Goal: Navigation & Orientation: Find specific page/section

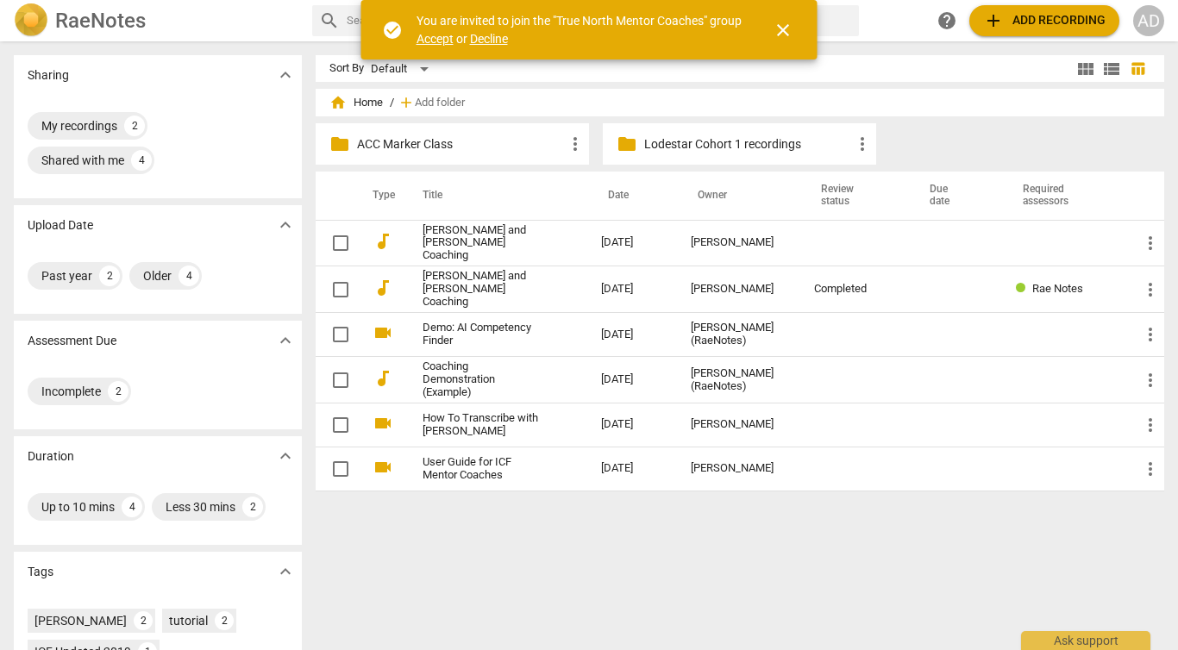
click at [435, 36] on span "Accept" at bounding box center [434, 39] width 37 height 14
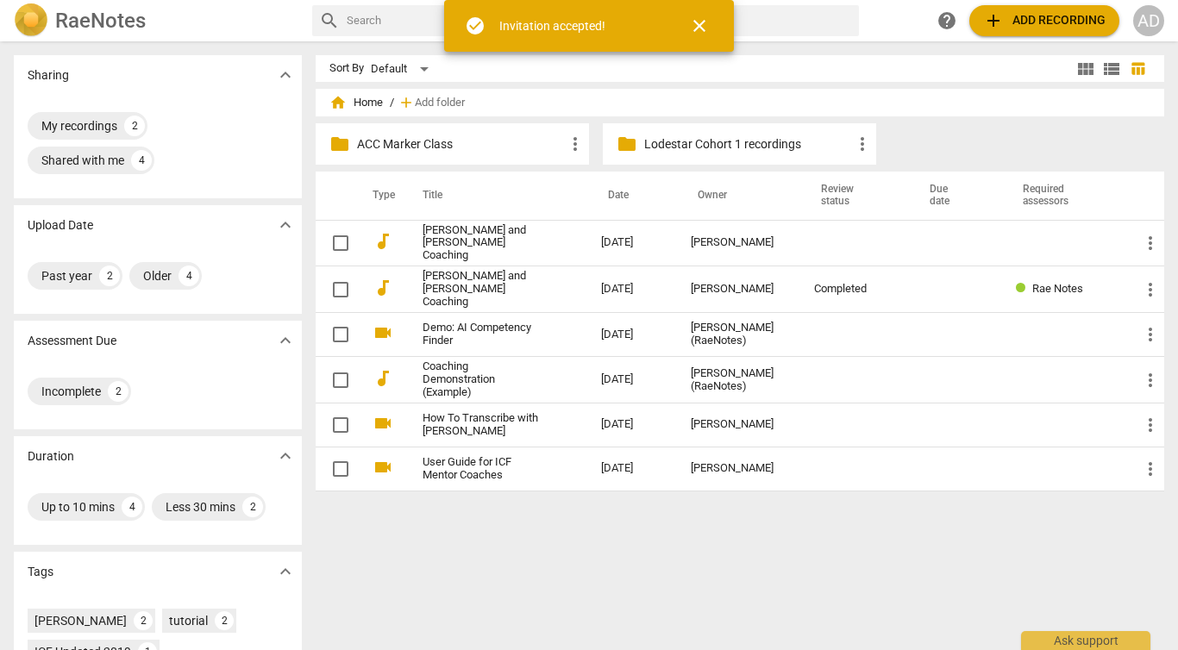
click at [698, 23] on span "close" at bounding box center [699, 26] width 21 height 21
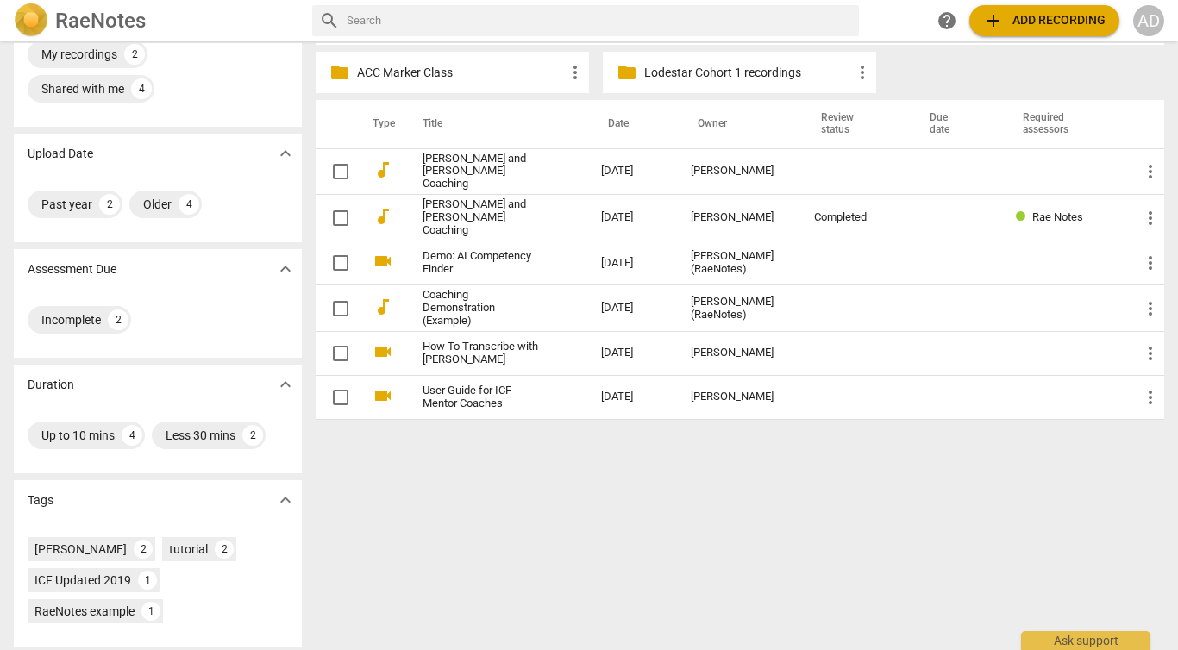
scroll to position [73, 0]
click at [656, 69] on p "Lodestar Cohort 1 recordings" at bounding box center [748, 71] width 208 height 18
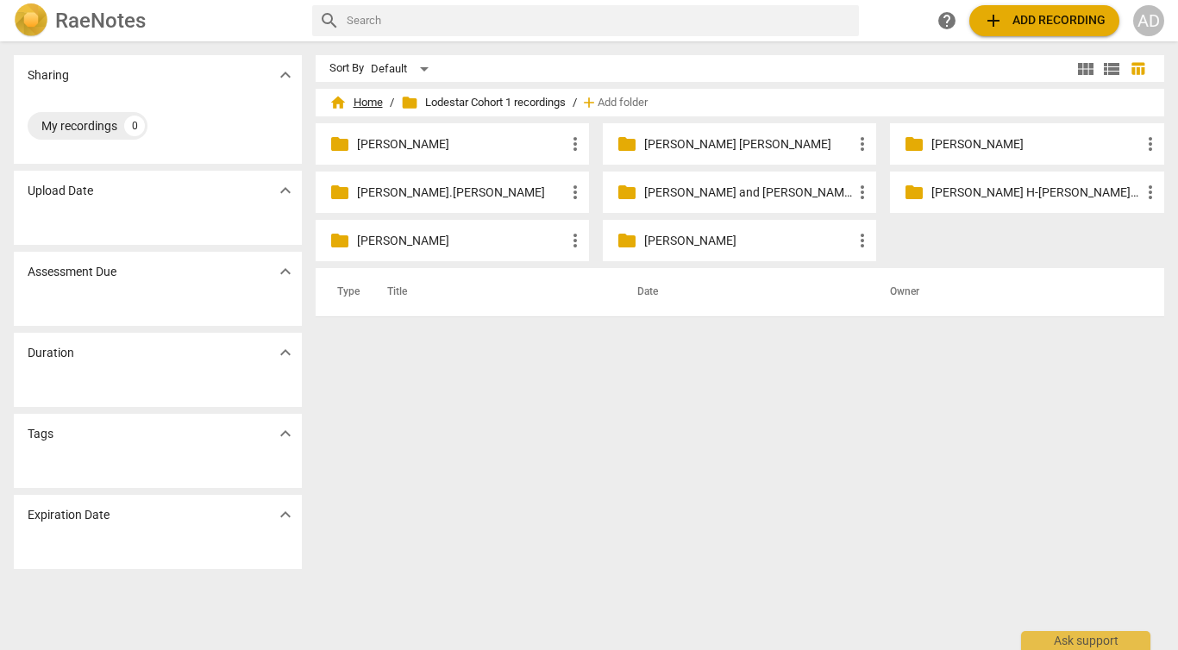
click at [364, 103] on span "home Home" at bounding box center [355, 102] width 53 height 17
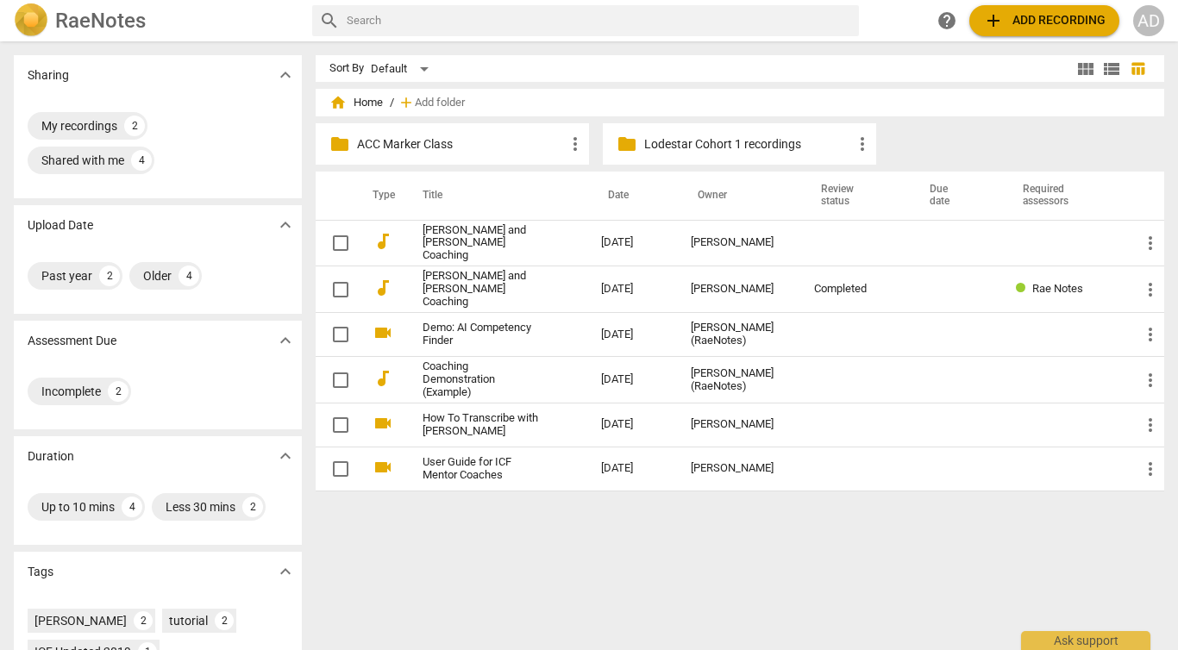
click at [671, 143] on p "Lodestar Cohort 1 recordings" at bounding box center [748, 144] width 208 height 18
